Goal: Transaction & Acquisition: Purchase product/service

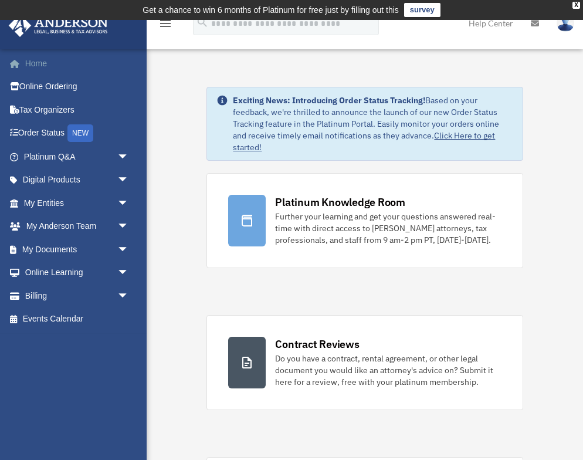
click at [41, 65] on link "Home" at bounding box center [77, 63] width 139 height 23
click at [124, 248] on span "arrow_drop_down" at bounding box center [128, 250] width 23 height 24
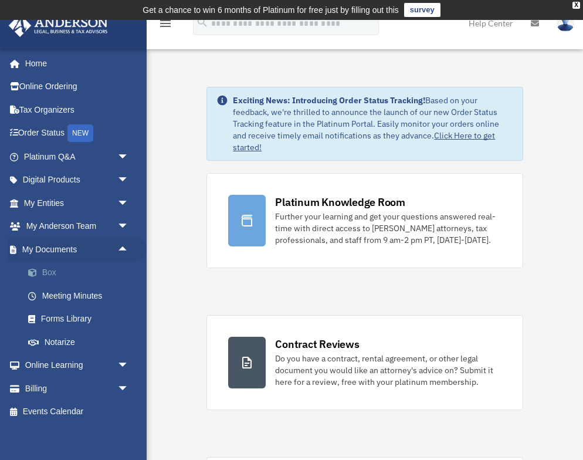
click at [44, 270] on link "Box" at bounding box center [81, 272] width 130 height 23
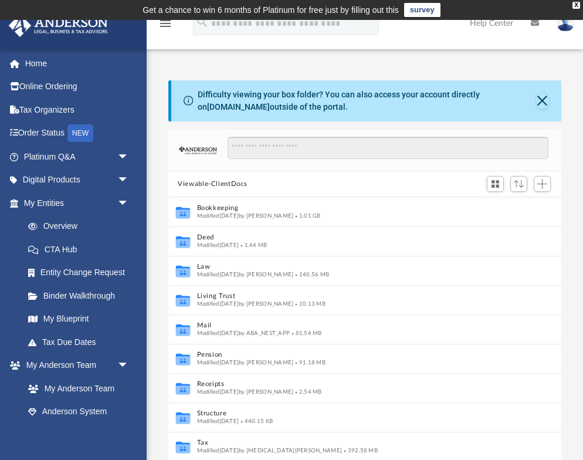
scroll to position [1, 1]
click at [540, 102] on button "Close" at bounding box center [542, 101] width 13 height 16
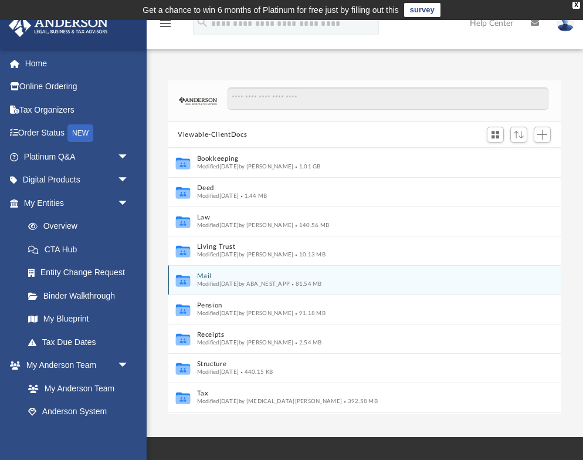
click at [205, 281] on span "Modified yesterday by ABA_NEST_APP" at bounding box center [243, 284] width 93 height 6
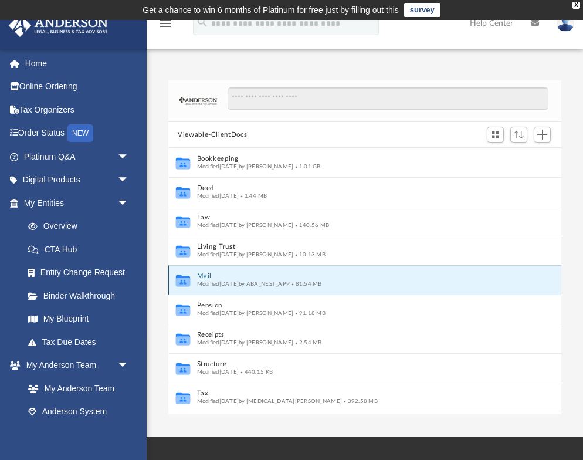
click at [185, 280] on icon "grid" at bounding box center [183, 281] width 14 height 12
click at [184, 280] on icon "grid" at bounding box center [183, 281] width 14 height 12
click at [181, 280] on icon "grid" at bounding box center [183, 281] width 14 height 12
click at [206, 277] on button "Mail" at bounding box center [357, 277] width 320 height 8
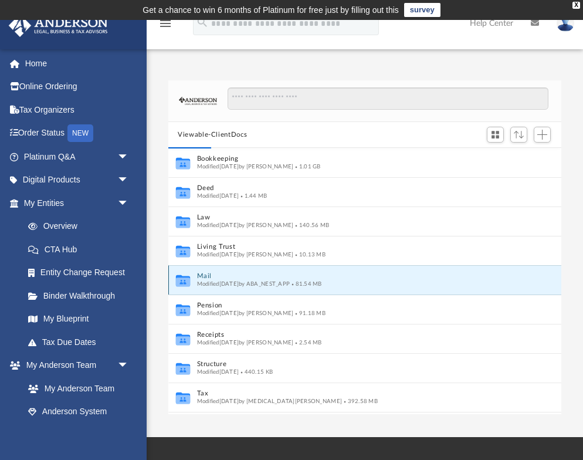
click at [183, 280] on icon "grid" at bounding box center [183, 282] width 14 height 9
click at [184, 281] on icon "grid" at bounding box center [183, 282] width 14 height 9
click at [202, 277] on button "Mail" at bounding box center [357, 277] width 320 height 8
click at [203, 277] on button "Mail" at bounding box center [357, 277] width 320 height 8
click at [184, 281] on icon "grid" at bounding box center [183, 282] width 14 height 9
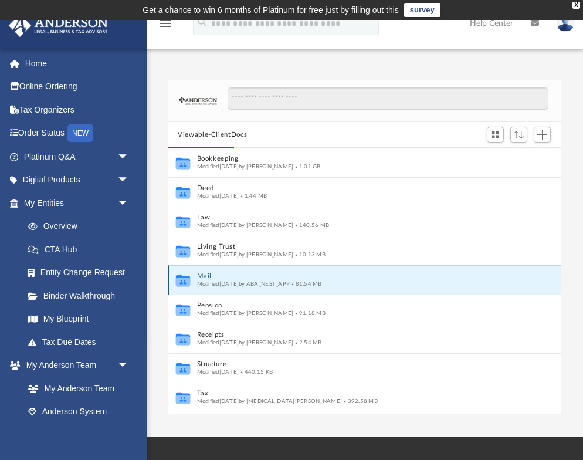
click at [184, 281] on icon "grid" at bounding box center [183, 282] width 14 height 9
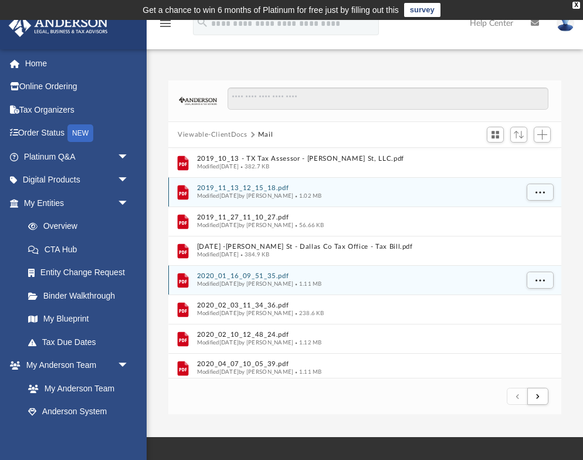
scroll to position [0, 0]
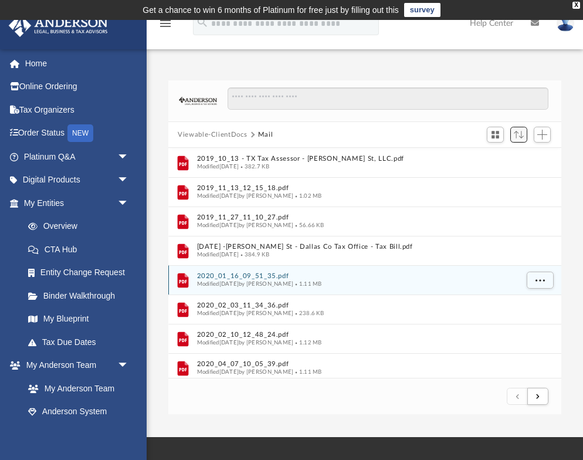
click at [516, 136] on span "Sort" at bounding box center [519, 135] width 10 height 8
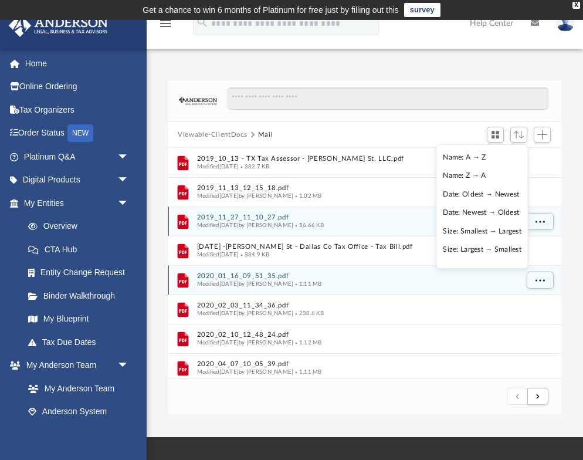
click at [467, 212] on li "Date: Newest → Oldest" at bounding box center [482, 213] width 79 height 12
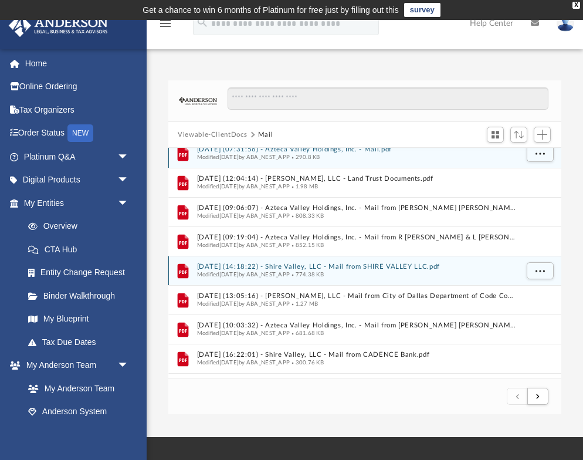
click at [183, 158] on icon "grid" at bounding box center [183, 154] width 11 height 14
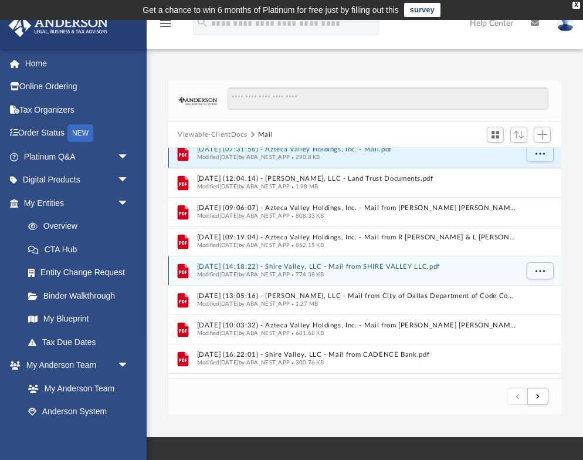
click at [183, 158] on icon "grid" at bounding box center [183, 154] width 11 height 14
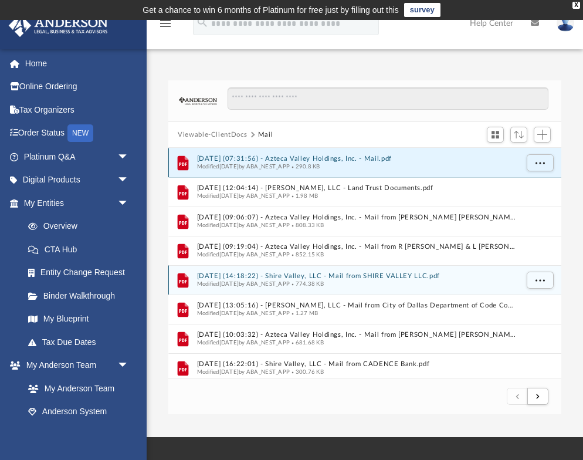
click at [214, 160] on button "2025.09.02 (07:31:56) - Azteca Valley Holdings, Inc. - Mail.pdf" at bounding box center [357, 160] width 320 height 8
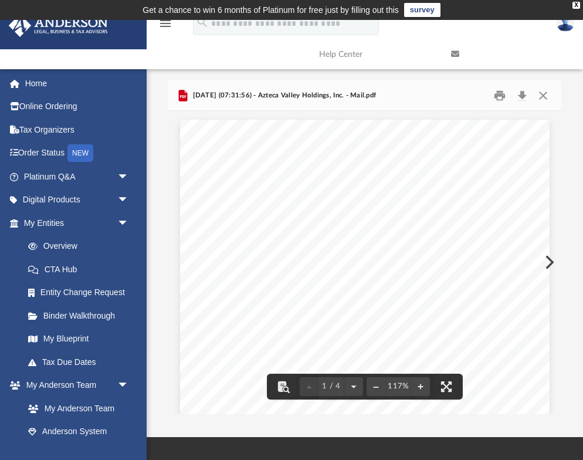
click at [543, 97] on button "Close" at bounding box center [542, 95] width 21 height 18
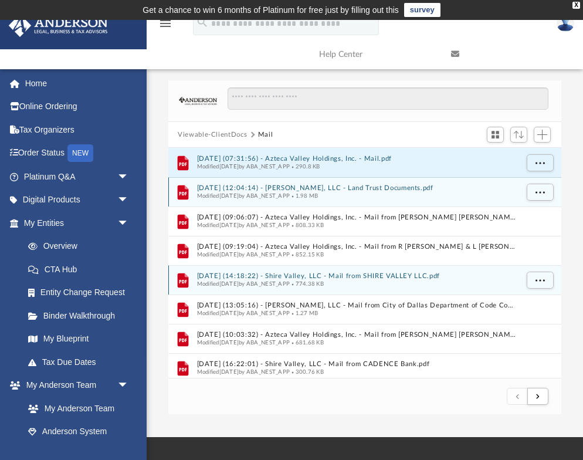
click at [180, 193] on icon "grid" at bounding box center [183, 192] width 11 height 14
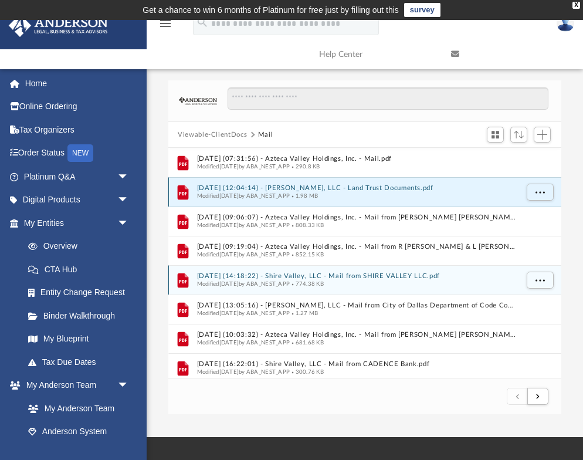
click at [180, 192] on icon "grid" at bounding box center [183, 192] width 11 height 14
click at [222, 187] on button "2025.08.11 (12:04:14) - Carl St, LLC - Land Trust Documents.pdf" at bounding box center [357, 189] width 320 height 8
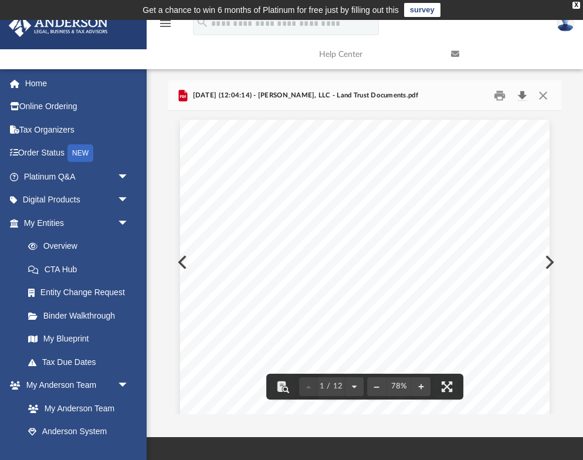
click at [521, 96] on button "Download" at bounding box center [522, 95] width 21 height 18
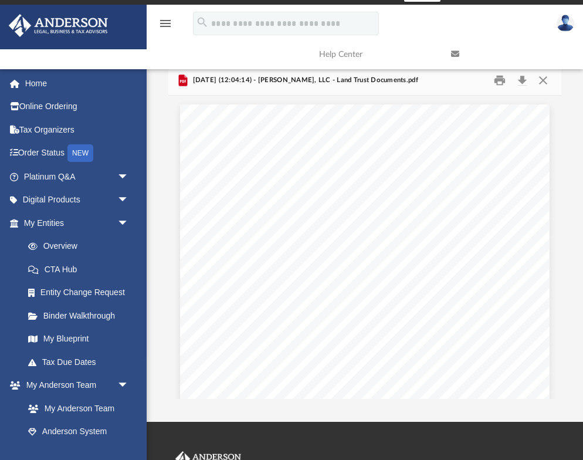
scroll to position [15, 0]
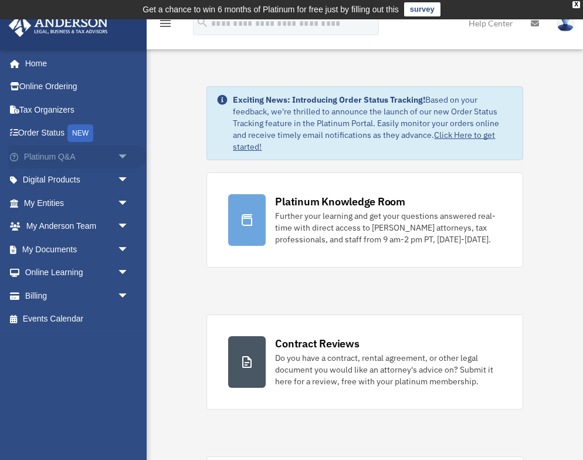
scroll to position [2, 0]
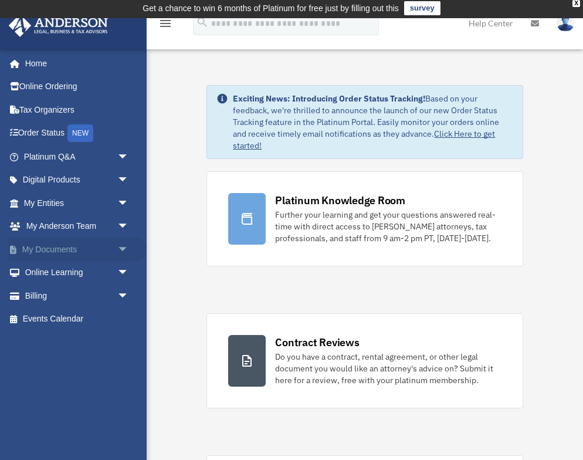
click at [123, 245] on span "arrow_drop_down" at bounding box center [128, 250] width 23 height 24
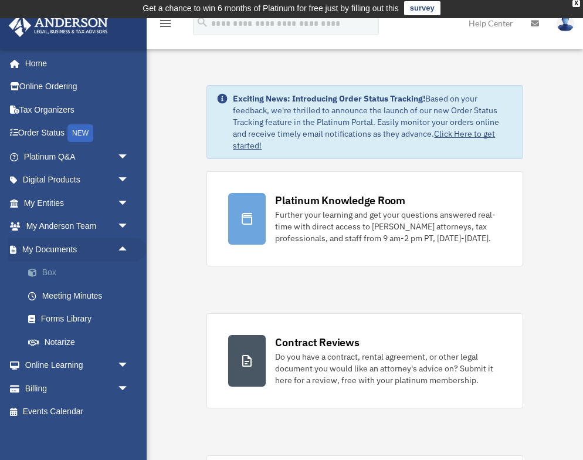
click at [61, 274] on link "Box" at bounding box center [81, 272] width 130 height 23
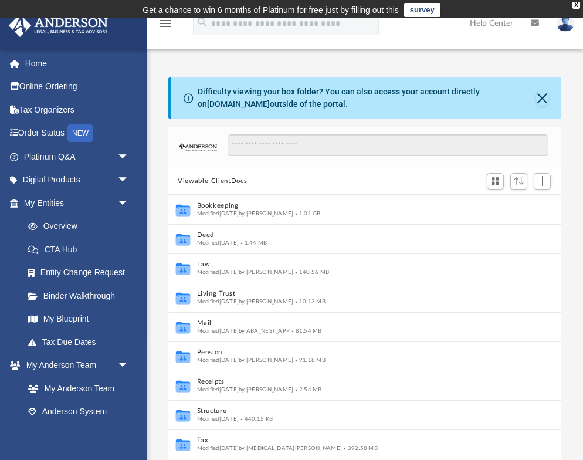
scroll to position [1, 1]
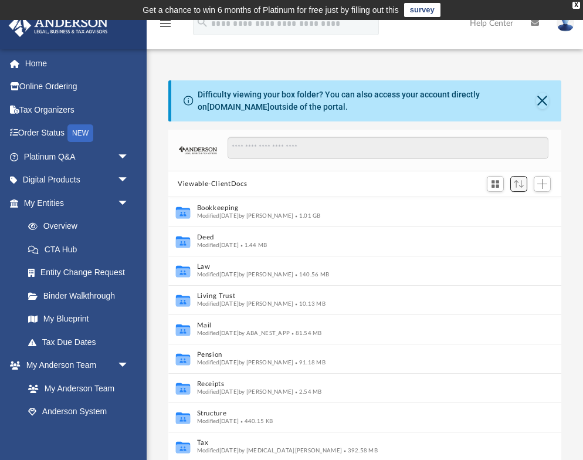
click at [518, 185] on span "Sort" at bounding box center [519, 184] width 10 height 8
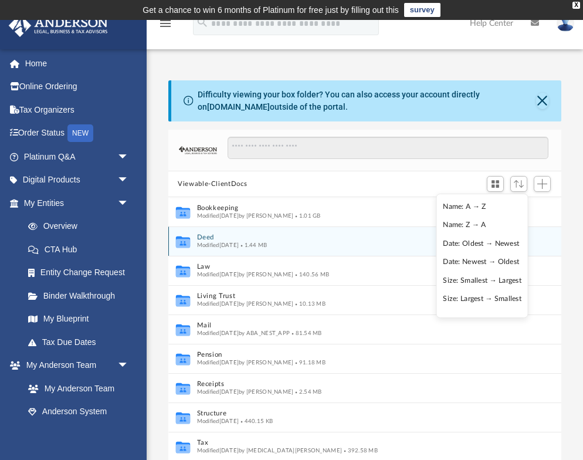
click at [458, 244] on li "Date: Oldest → Newest" at bounding box center [482, 244] width 79 height 12
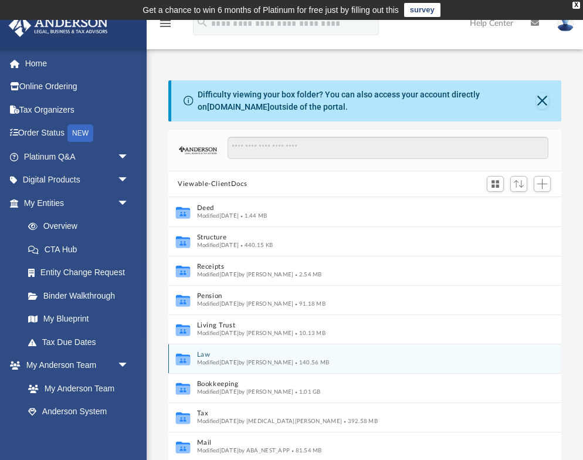
click at [190, 357] on icon "grid" at bounding box center [183, 360] width 14 height 9
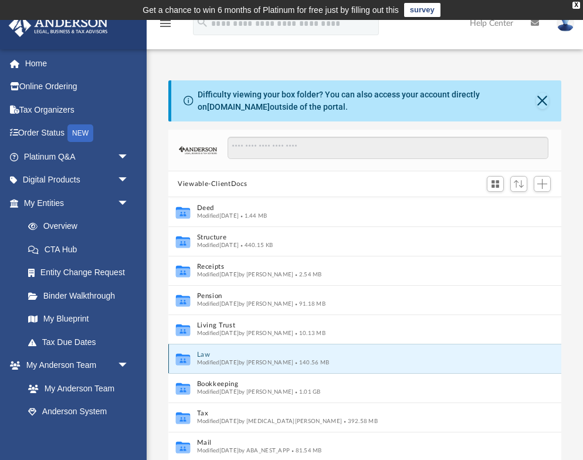
click at [207, 357] on button "Law" at bounding box center [357, 356] width 320 height 8
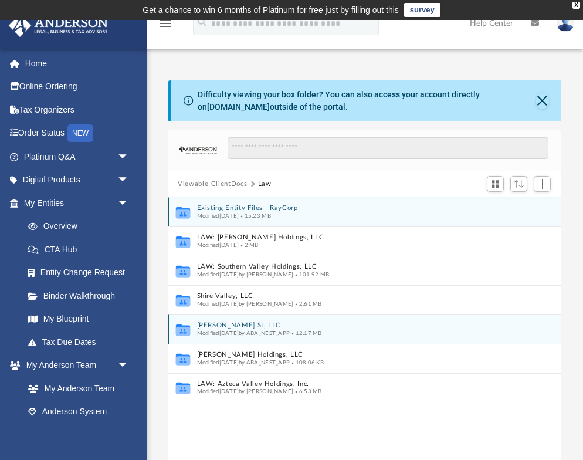
scroll to position [0, 0]
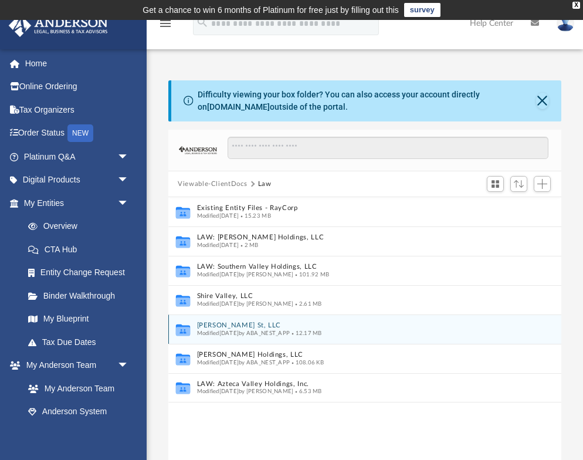
click at [188, 328] on icon "grid" at bounding box center [183, 331] width 14 height 9
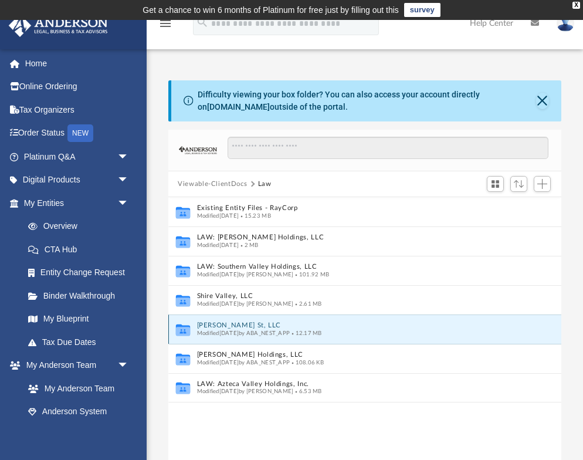
scroll to position [1, 0]
click at [187, 328] on icon "grid" at bounding box center [183, 331] width 14 height 9
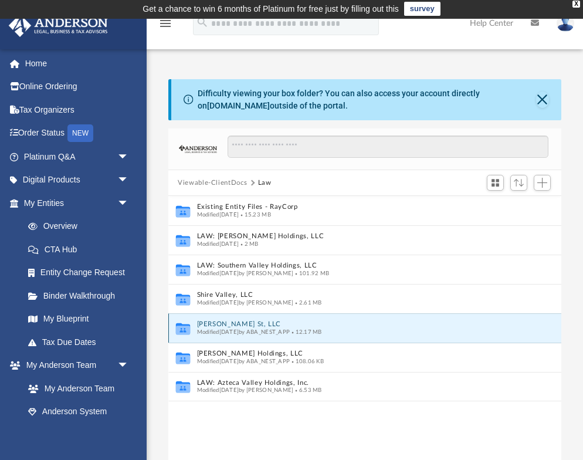
scroll to position [1, 0]
click at [543, 104] on button "Close" at bounding box center [542, 100] width 13 height 16
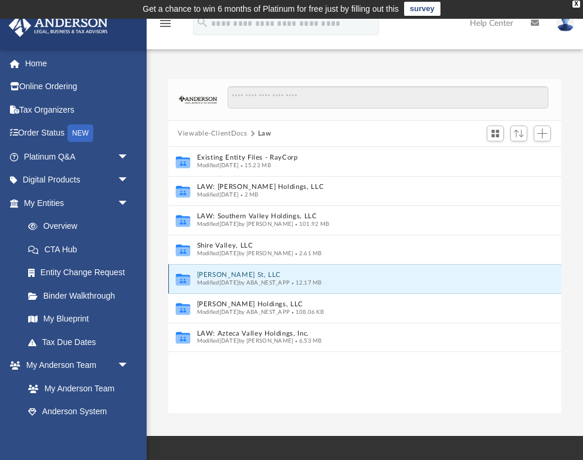
click at [182, 276] on icon "grid" at bounding box center [183, 280] width 14 height 9
click at [181, 277] on icon "grid" at bounding box center [183, 280] width 14 height 9
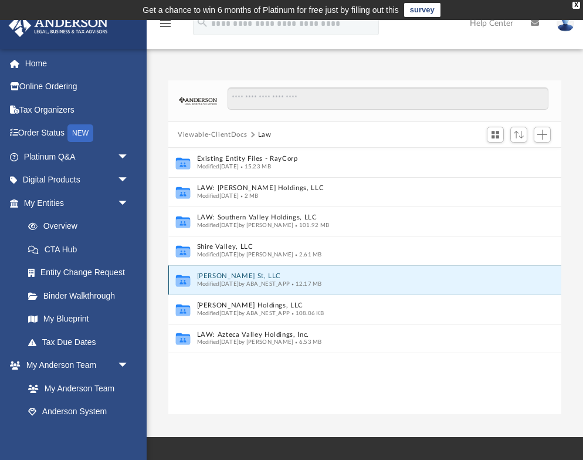
scroll to position [0, 0]
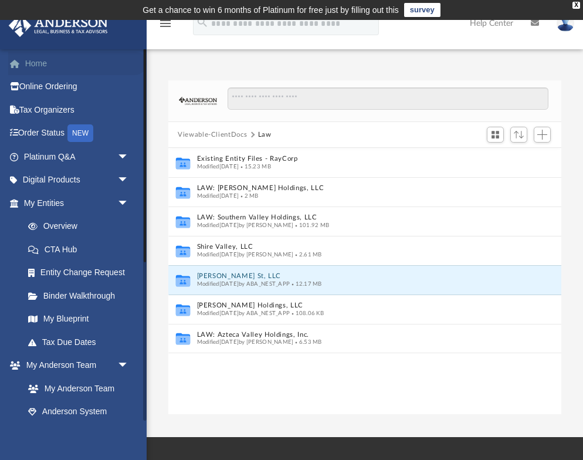
click at [41, 64] on link "Home" at bounding box center [77, 63] width 139 height 23
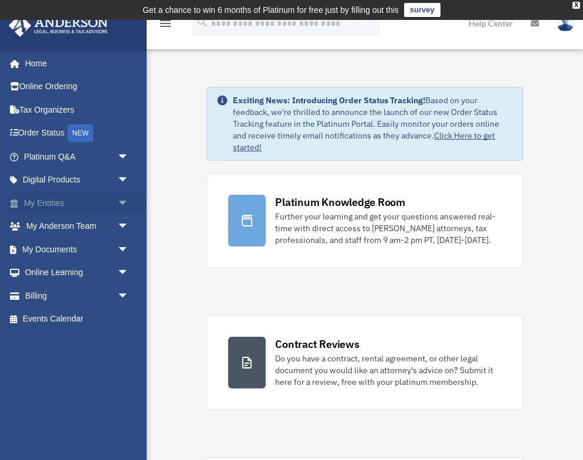
scroll to position [1, 0]
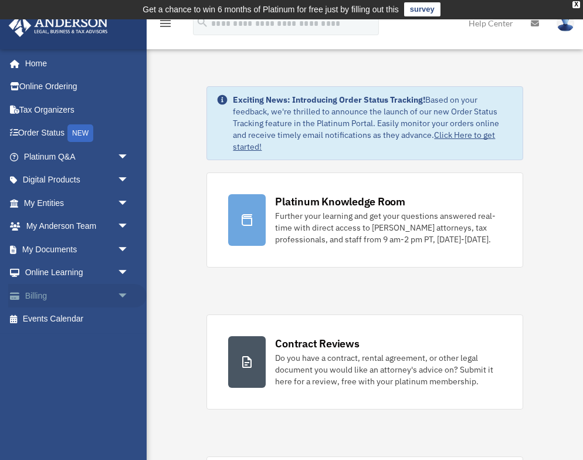
click at [123, 292] on span "arrow_drop_down" at bounding box center [128, 296] width 23 height 24
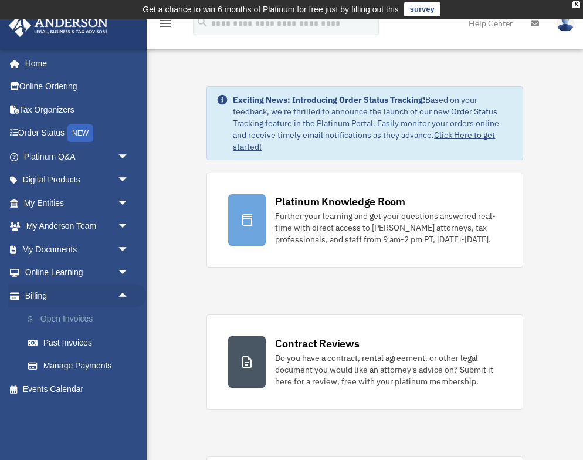
click at [100, 315] on link "$ Open Invoices" at bounding box center [81, 320] width 130 height 24
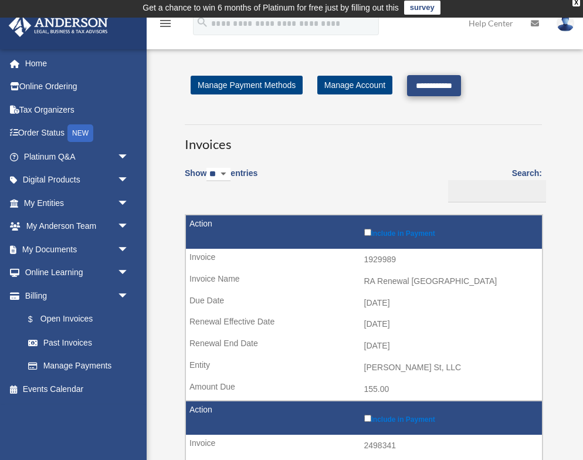
scroll to position [2, 0]
click at [434, 89] on input "**********" at bounding box center [434, 85] width 54 height 21
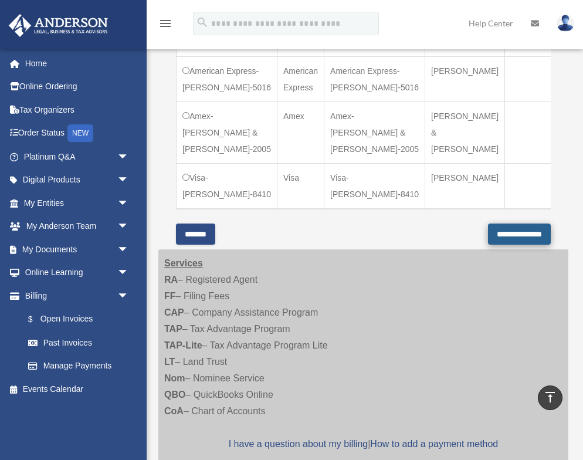
scroll to position [475, 0]
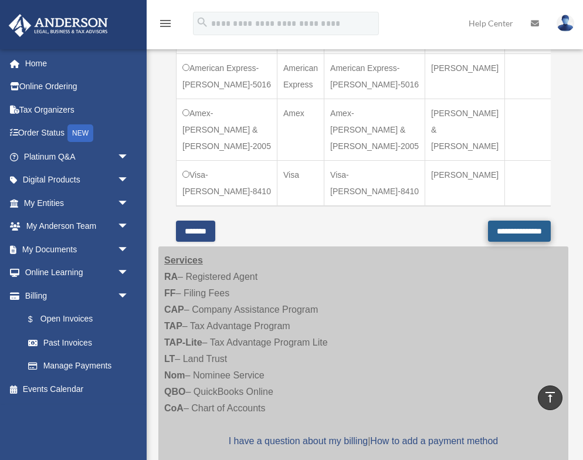
click at [514, 242] on input "**********" at bounding box center [519, 231] width 63 height 21
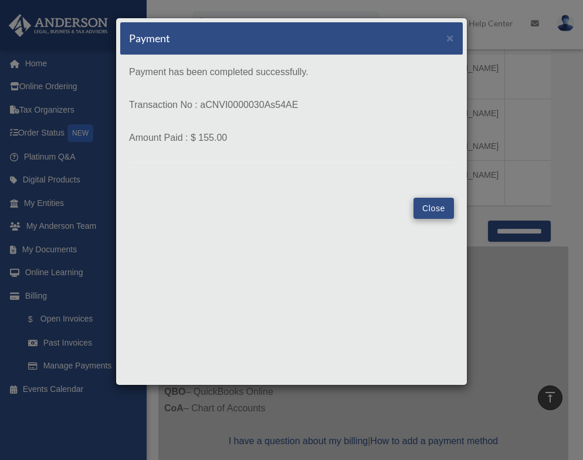
click at [435, 210] on button "Close" at bounding box center [434, 208] width 40 height 21
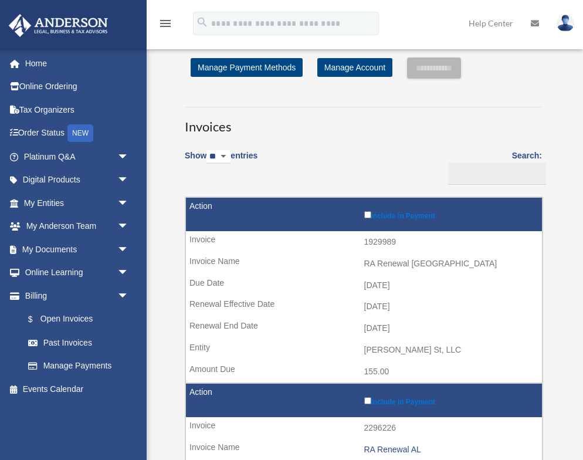
scroll to position [475, 0]
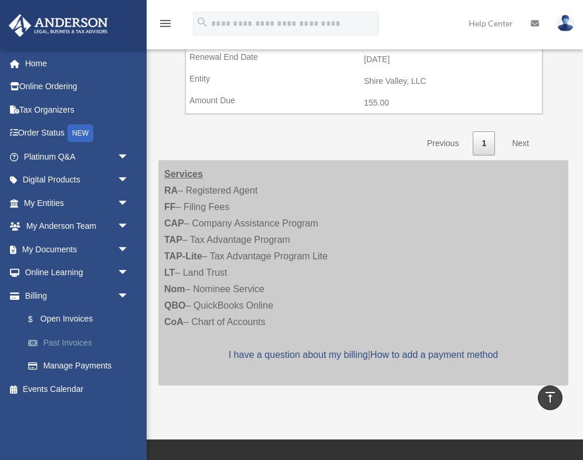
click at [53, 340] on link "Past Invoices" at bounding box center [81, 342] width 130 height 23
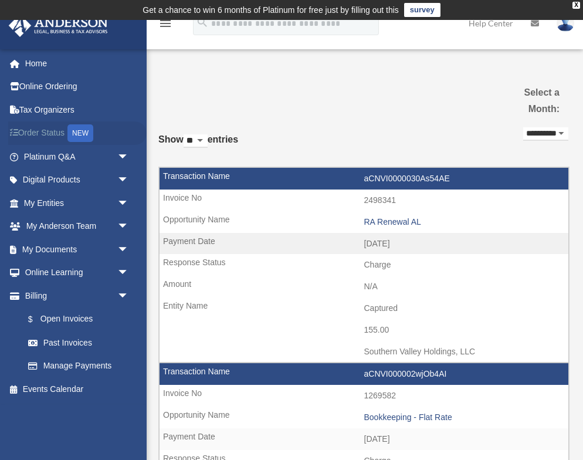
click at [43, 132] on link "Order Status NEW" at bounding box center [77, 133] width 139 height 24
